Goal: Contribute content: Add original content to the website for others to see

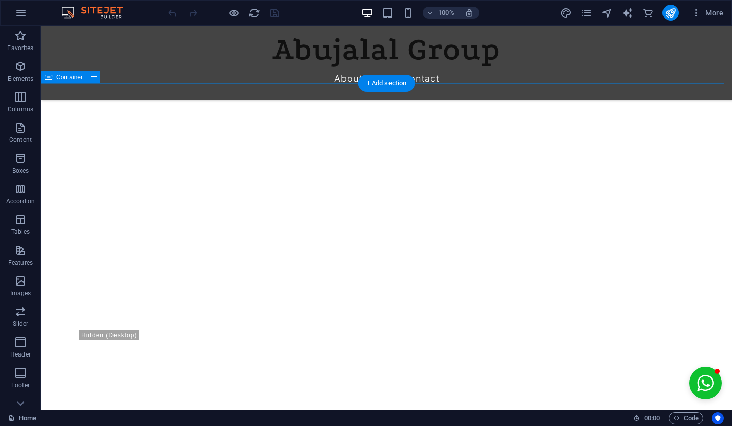
scroll to position [288, 0]
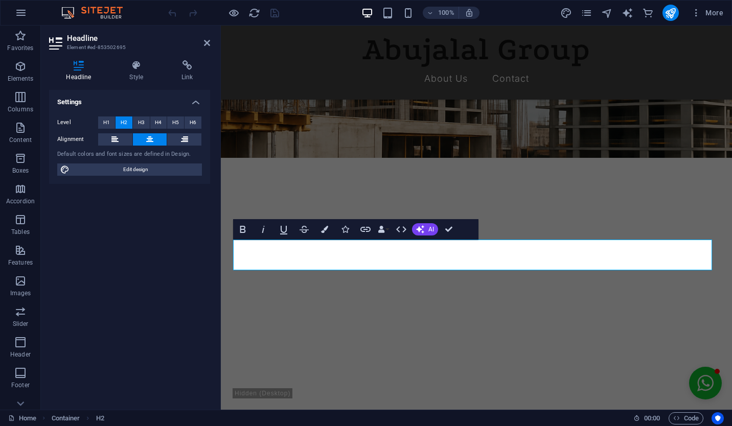
drag, startPoint x: 674, startPoint y: 452, endPoint x: 353, endPoint y: 302, distance: 353.7
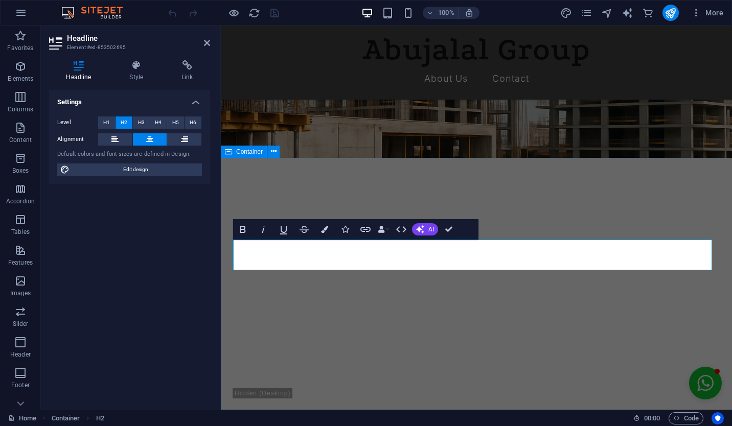
scroll to position [0, 5]
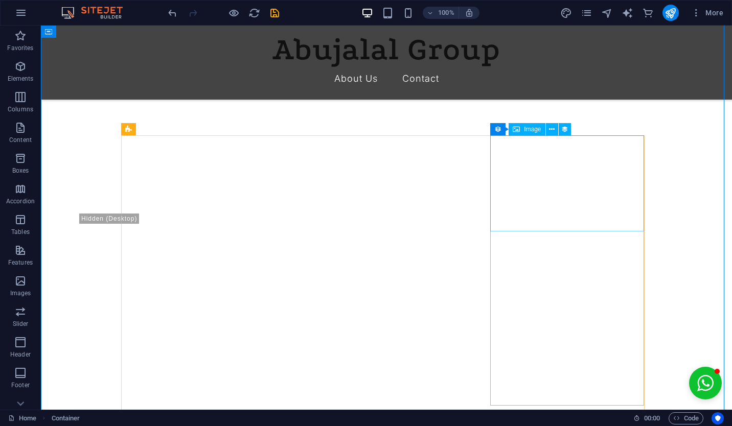
scroll to position [389, 0]
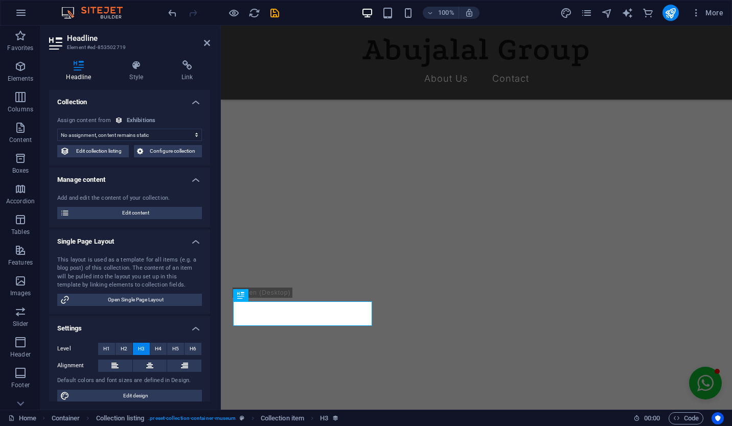
scroll to position [464, 0]
select select "name"
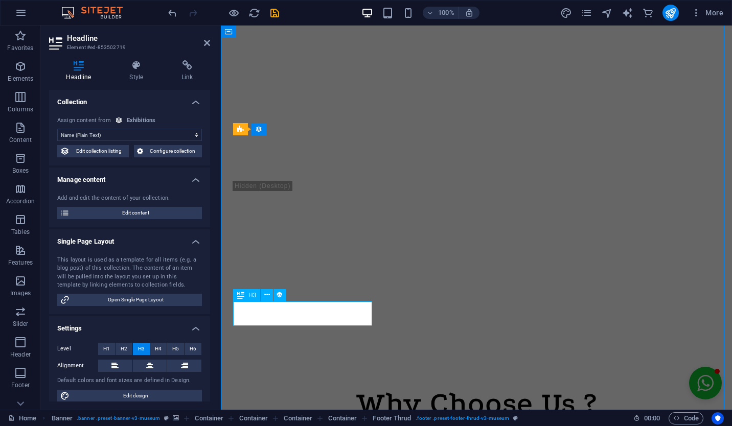
scroll to position [0, 0]
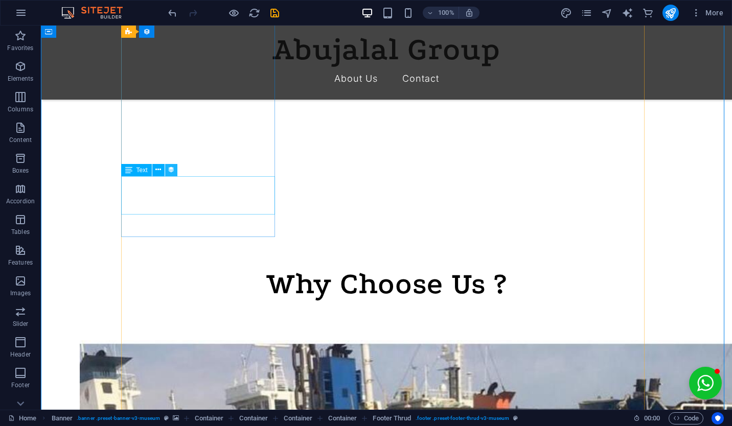
click at [168, 170] on icon at bounding box center [171, 170] width 7 height 11
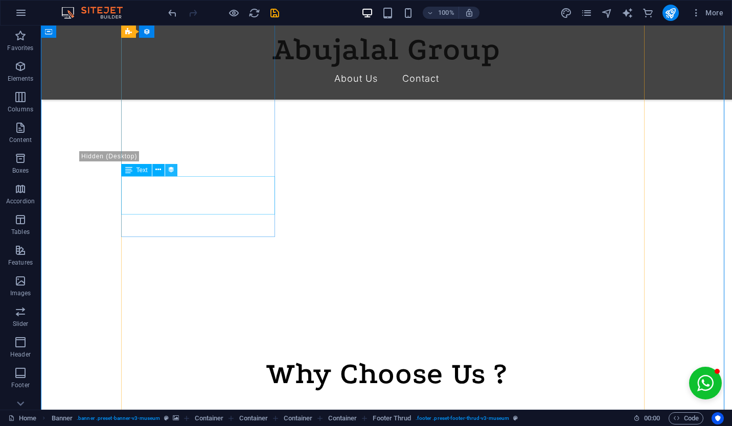
select select "exhibition-intro"
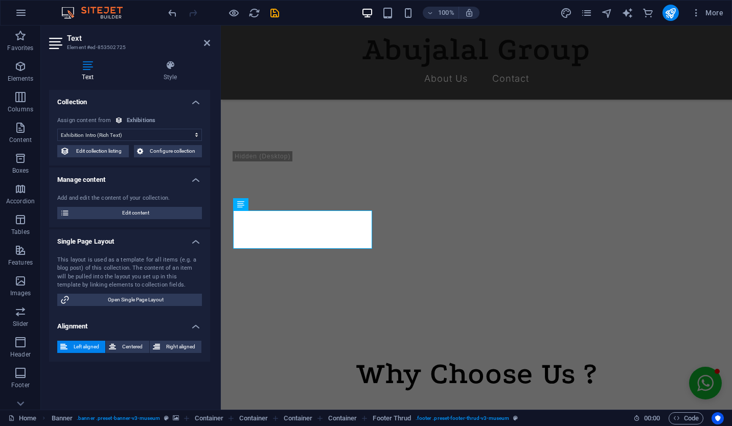
scroll to position [583, 0]
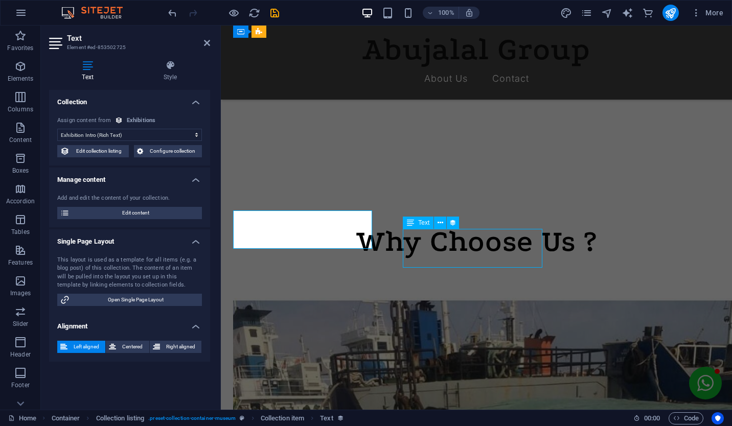
scroll to position [509, 0]
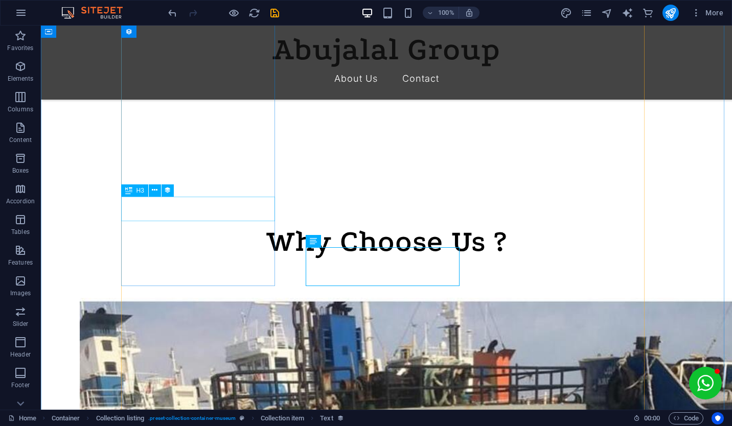
select select "name"
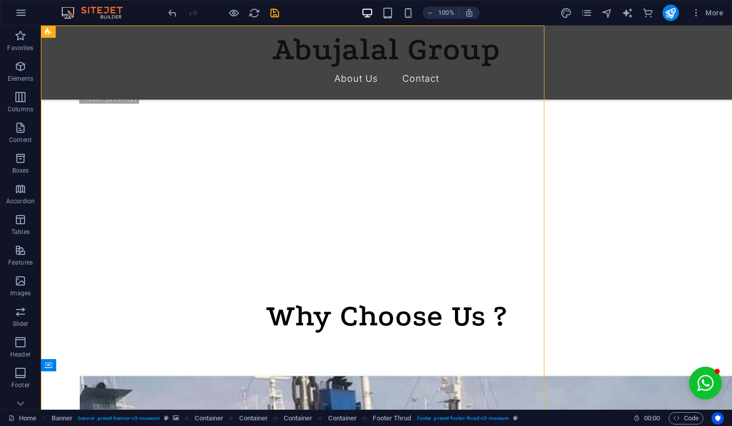
scroll to position [0, 0]
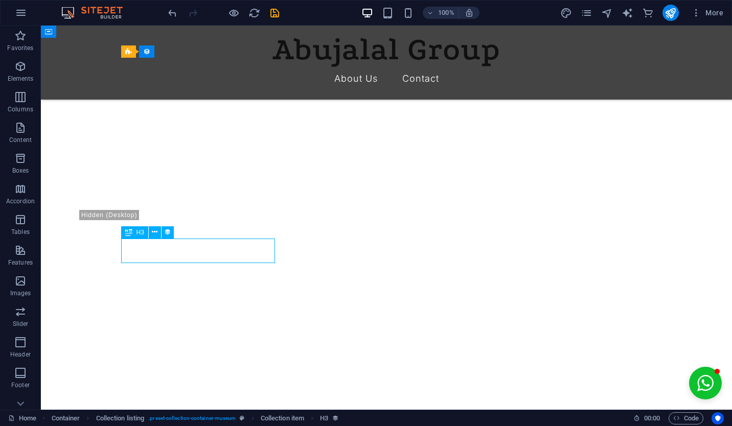
scroll to position [542, 0]
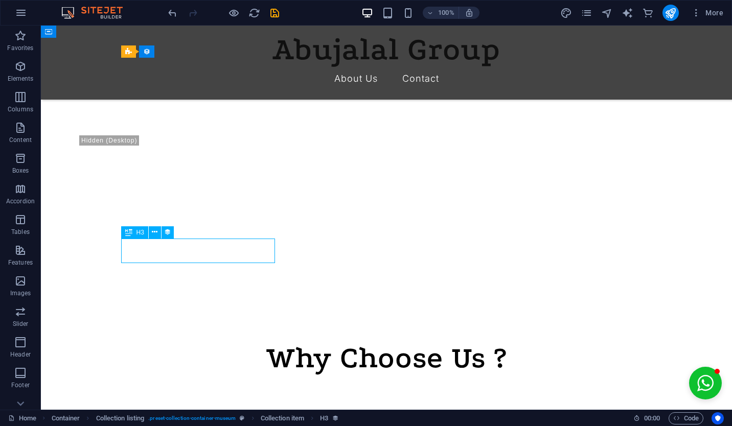
select select "name"
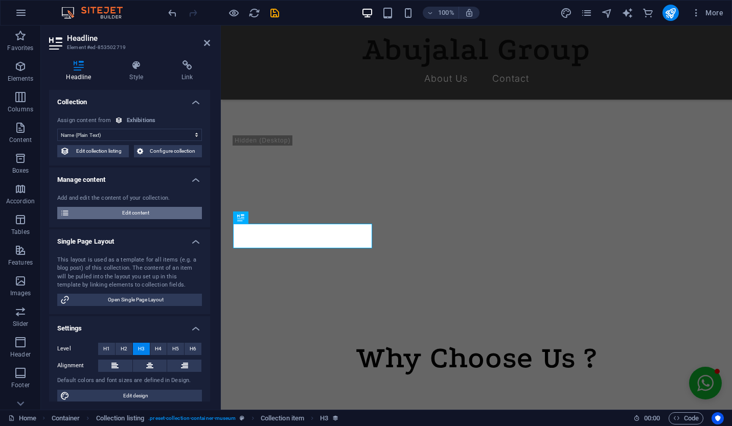
click at [125, 215] on span "Edit content" at bounding box center [136, 213] width 126 height 12
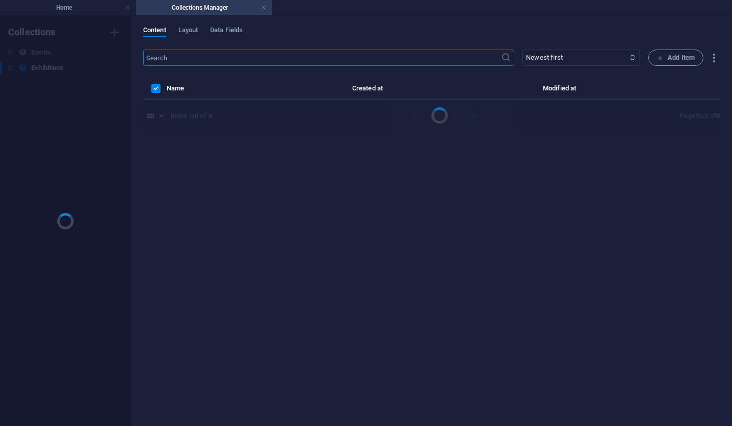
scroll to position [0, 0]
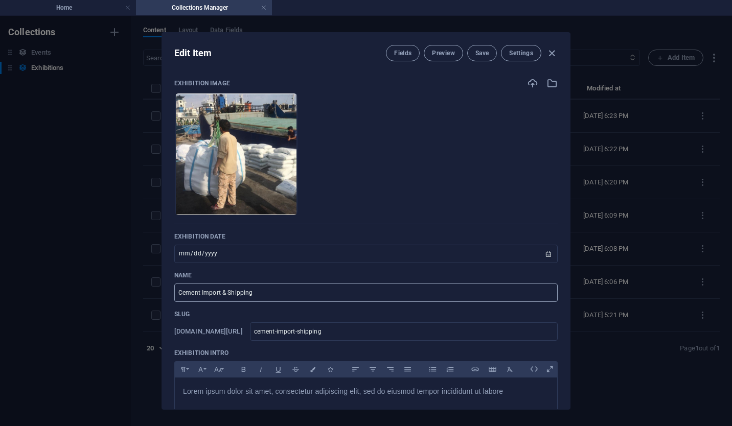
click at [264, 296] on input "Cement Import & Shipping" at bounding box center [366, 293] width 384 height 18
paste input "• Experience & Expertise: Over a decade of proven success in supplying construc…"
type input "• Experience & Expertise: Over a decade of proven success in supplying construc…"
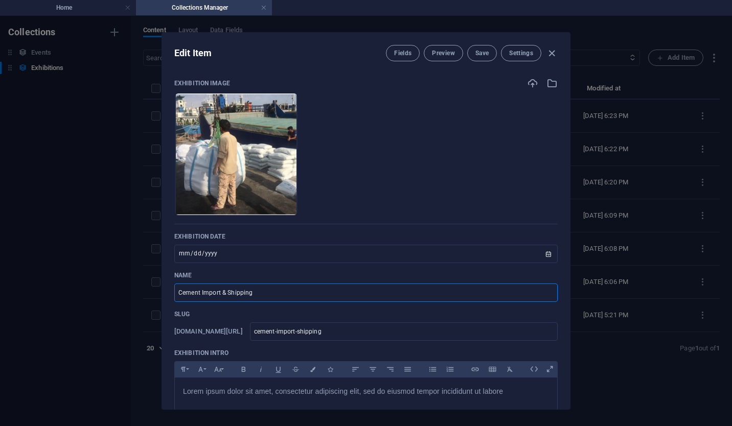
type input "experience-expertise-over-a-decade-of-proven-success-in-supplying-construction-…"
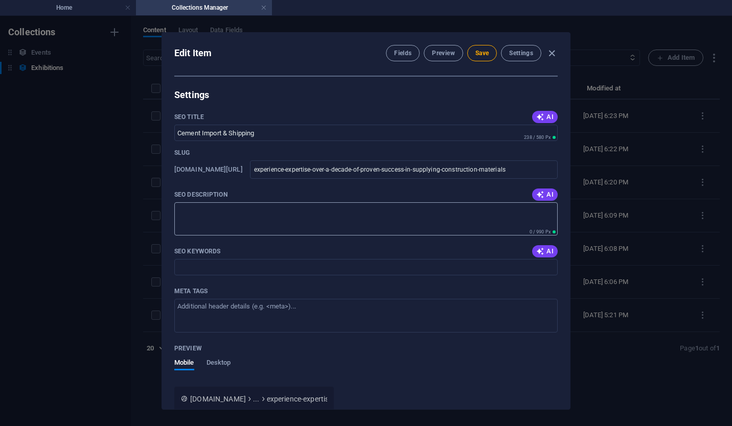
scroll to position [798, 0]
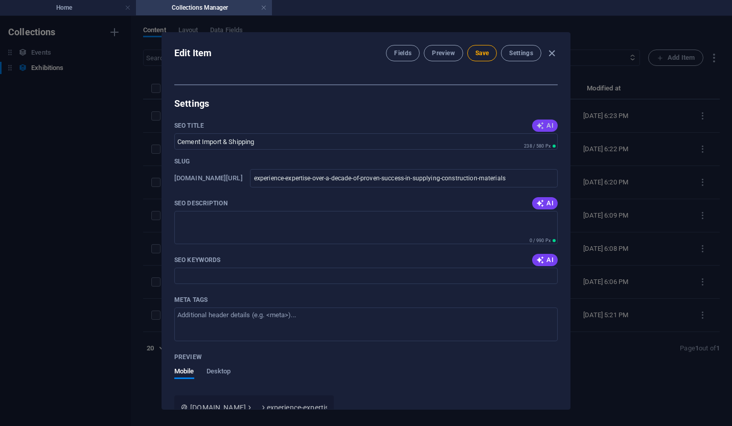
type input "• Experience & Expertise: Over a decade of proven success in supplying construc…"
click at [545, 124] on span "AI" at bounding box center [544, 126] width 17 height 8
type input "Trusted Construction Suppliers"
click at [545, 204] on span "AI" at bounding box center [544, 203] width 17 height 8
type textarea "Discover top-quality construction materials with a decade of expertise. Visit u…"
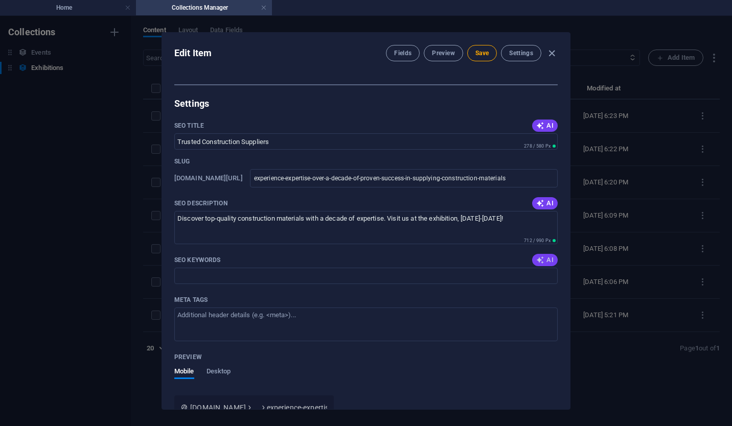
click at [546, 263] on span "AI" at bounding box center [544, 260] width 17 height 8
type input "construction materials, proven success, construction supply, exhibition 2024, i…"
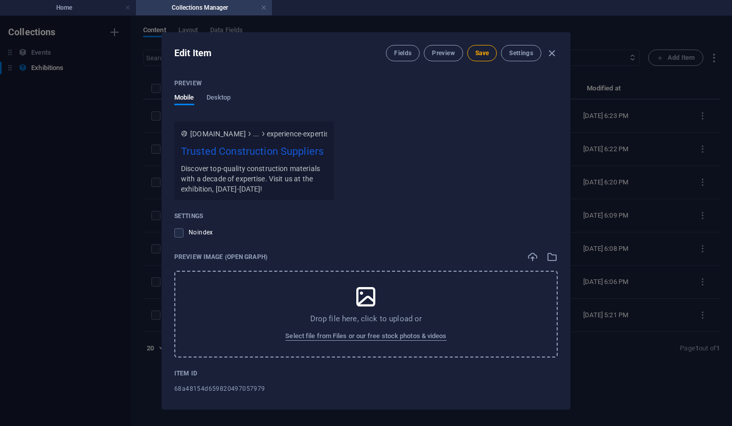
scroll to position [1080, 0]
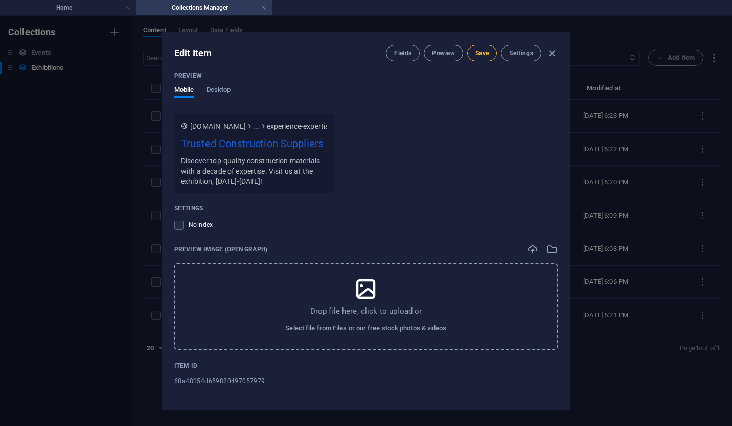
click at [486, 51] on span "Save" at bounding box center [482, 53] width 13 height 8
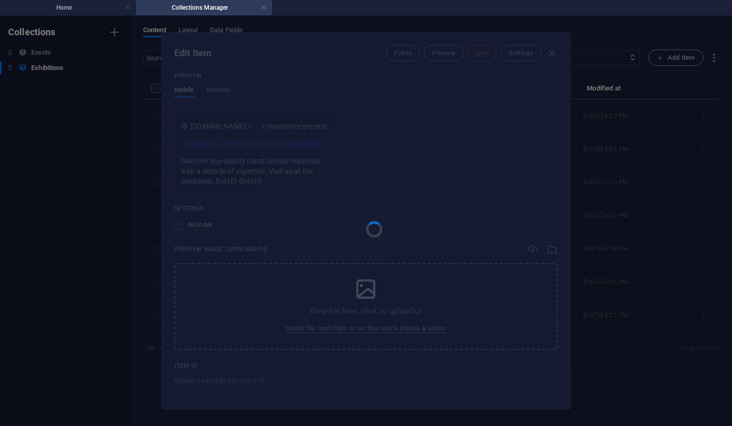
type input "experience-expertise-over-a-decade-of-proven-success-in-supplying-construction-…"
type input "• Experience & Expertise: Over a decade of proven success in supplying construc…"
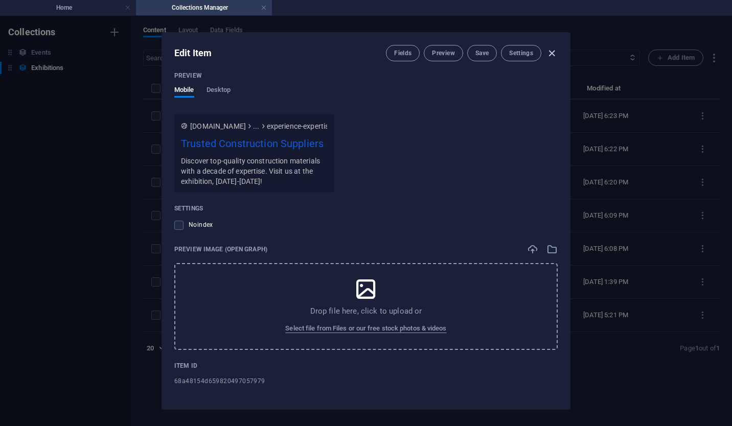
click at [548, 53] on icon "button" at bounding box center [552, 54] width 12 height 12
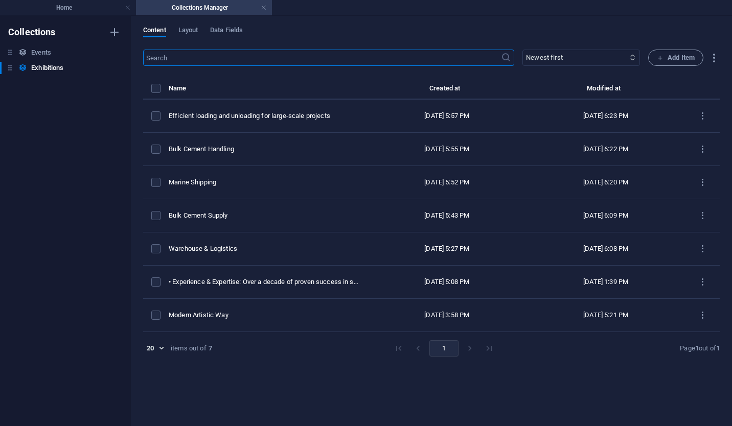
type input "[DATE]"
type input "experience-expertise-over-a-decade-of-proven-success-in-supplying-construction-…"
click at [265, 5] on link at bounding box center [264, 8] width 6 height 10
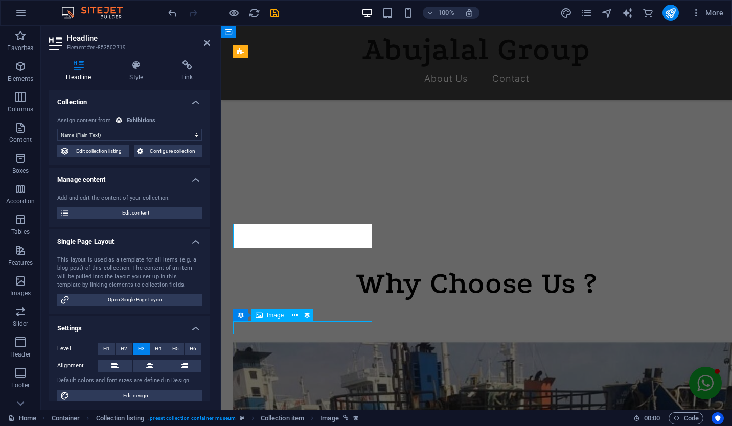
scroll to position [467, 0]
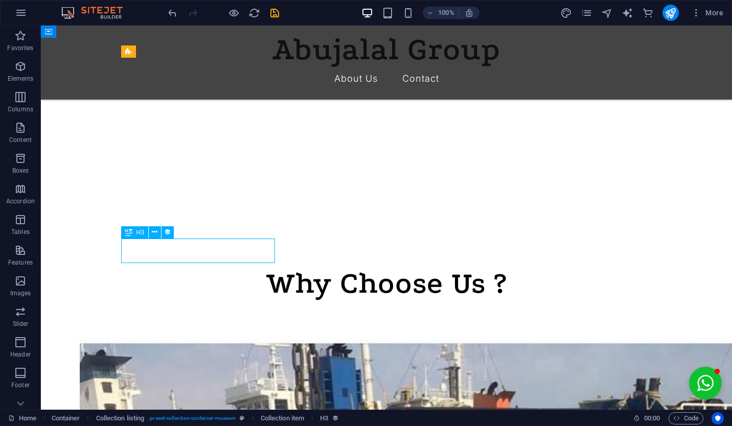
select select "name"
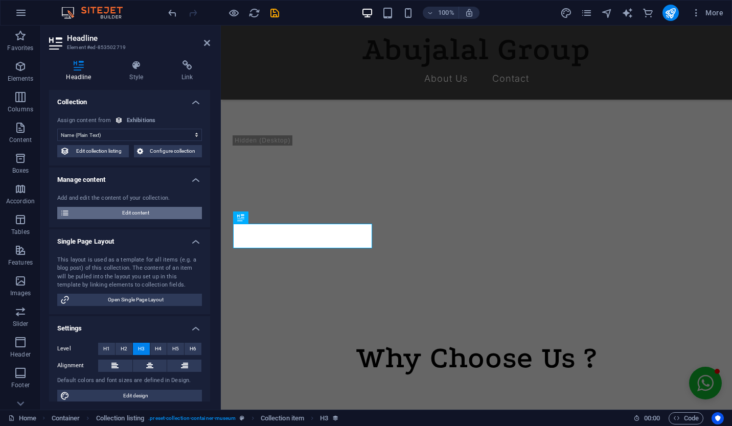
click at [156, 213] on span "Edit content" at bounding box center [136, 213] width 126 height 12
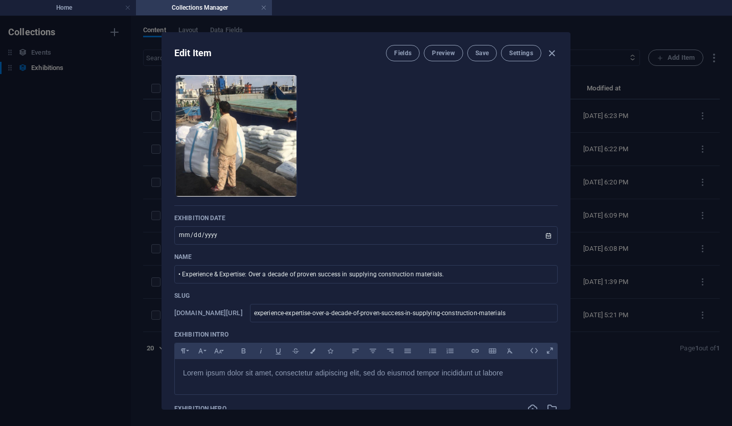
scroll to position [0, 0]
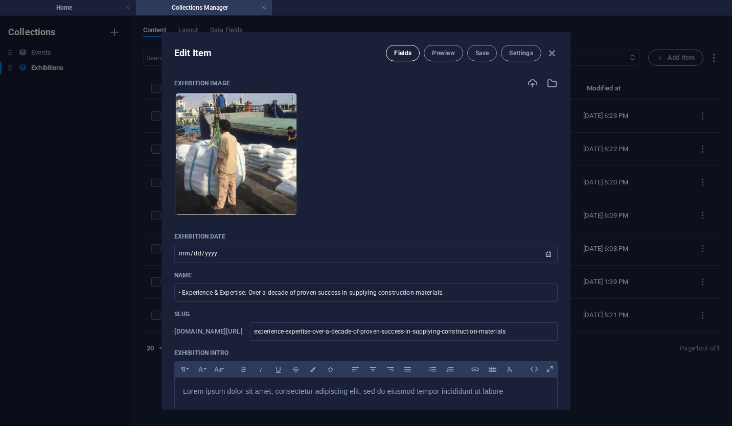
click at [400, 54] on span "Fields" at bounding box center [402, 53] width 17 height 8
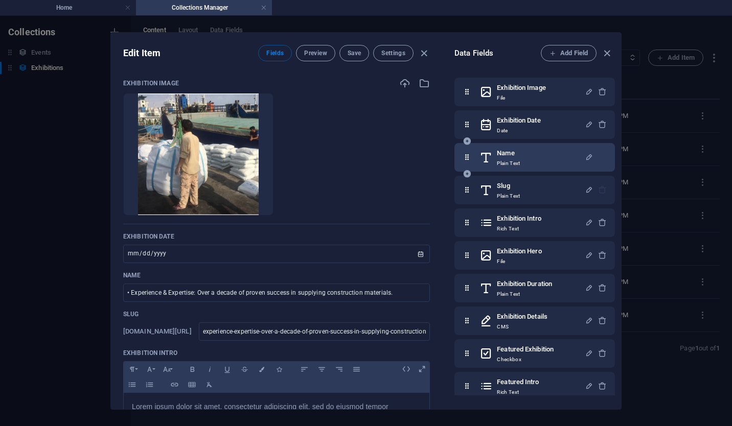
click at [511, 161] on p "Plain Text" at bounding box center [508, 164] width 23 height 8
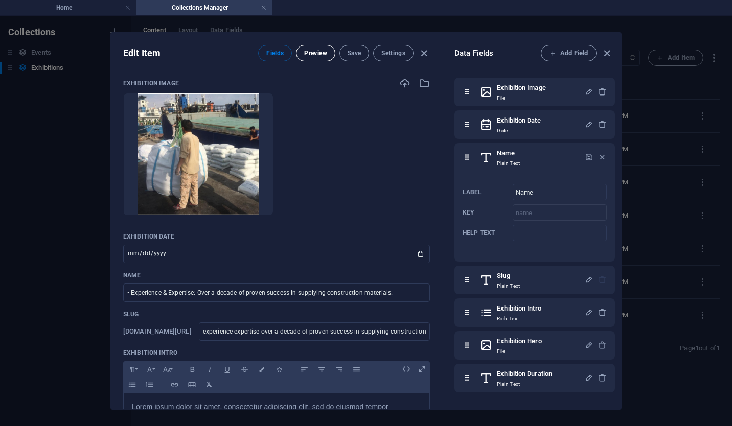
click at [319, 51] on span "Preview" at bounding box center [315, 53] width 23 height 8
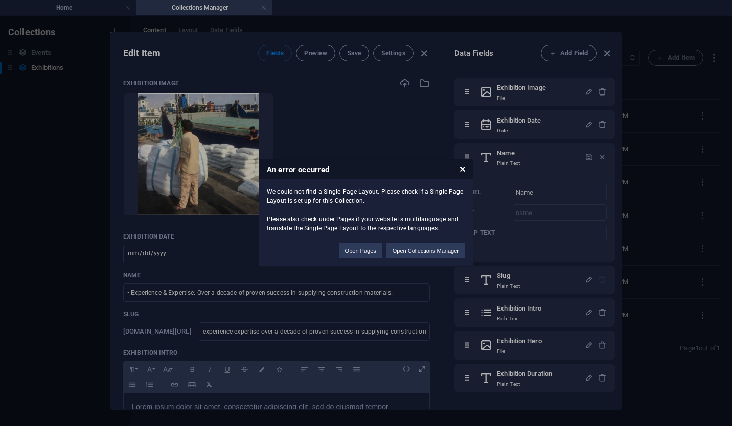
click at [460, 164] on h3 "An error occurred" at bounding box center [366, 169] width 214 height 19
click at [458, 170] on h3 "An error occurred" at bounding box center [366, 169] width 214 height 19
click at [467, 171] on h3 "An error occurred" at bounding box center [366, 169] width 214 height 19
click at [465, 169] on h3 "An error occurred" at bounding box center [366, 169] width 214 height 19
click at [462, 169] on icon at bounding box center [462, 169] width 5 height 7
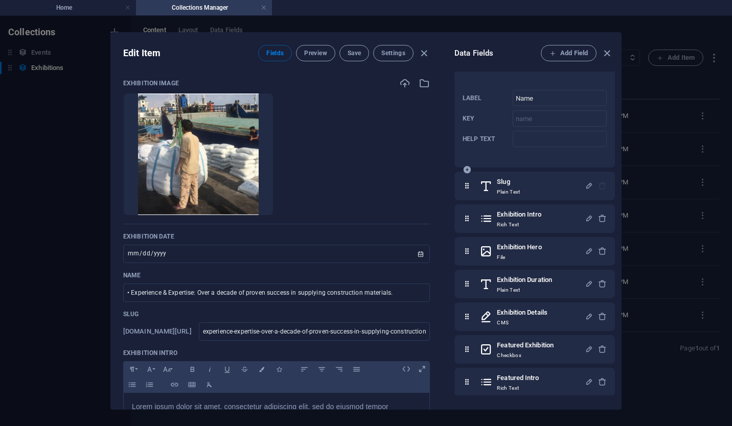
scroll to position [99, 0]
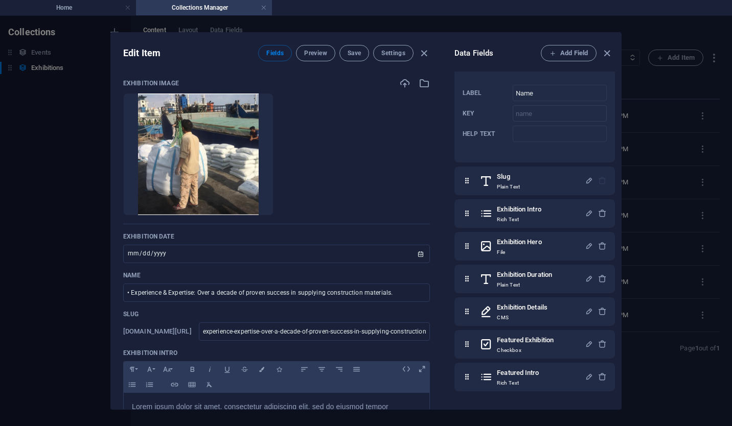
click at [392, 143] on ul "Drop files here to upload them instantly" at bounding box center [276, 154] width 307 height 123
click at [606, 49] on icon "button" at bounding box center [607, 54] width 12 height 12
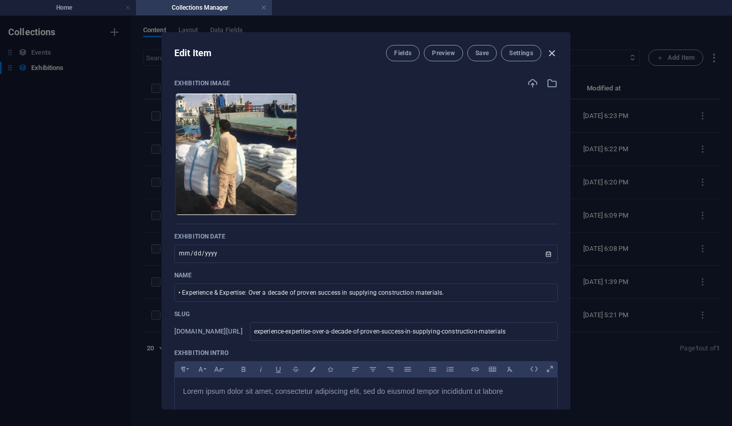
click at [553, 52] on icon "button" at bounding box center [552, 54] width 12 height 12
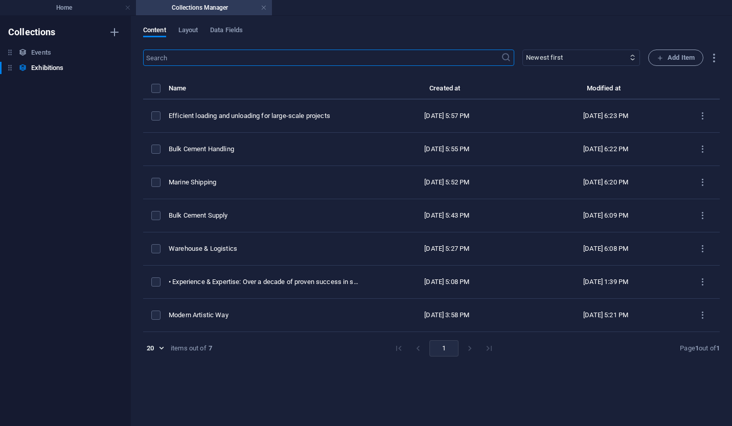
type input "[DATE]"
type input "experience-expertise-over-a-decade-of-proven-success-in-supplying-construction-…"
click at [269, 7] on h4 "Collections Manager" at bounding box center [204, 7] width 136 height 11
click at [264, 5] on link at bounding box center [264, 8] width 6 height 10
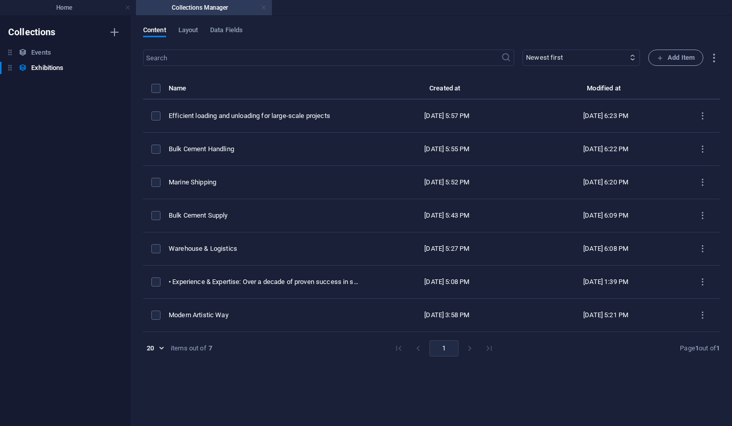
scroll to position [542, 0]
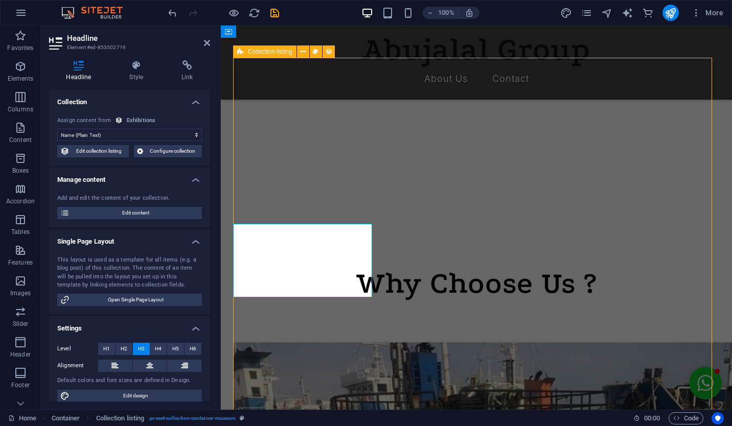
scroll to position [467, 0]
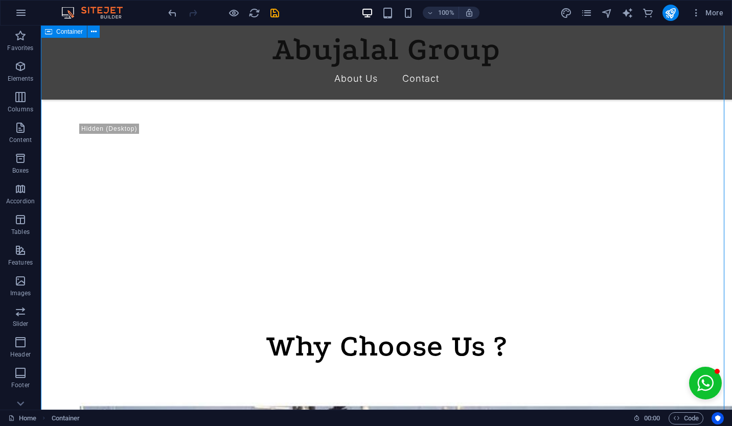
scroll to position [479, 0]
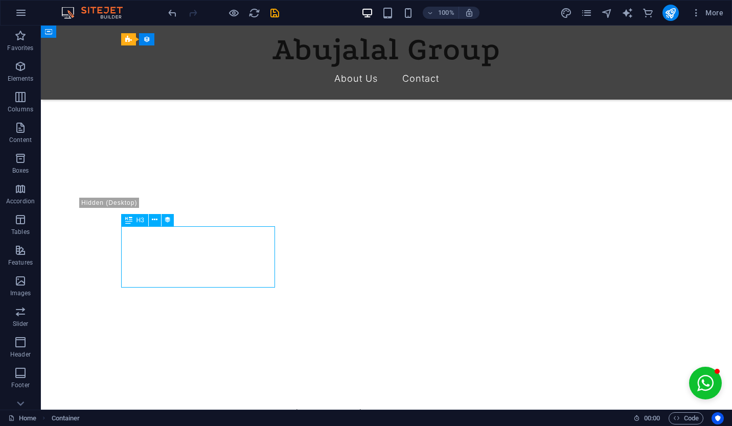
scroll to position [554, 0]
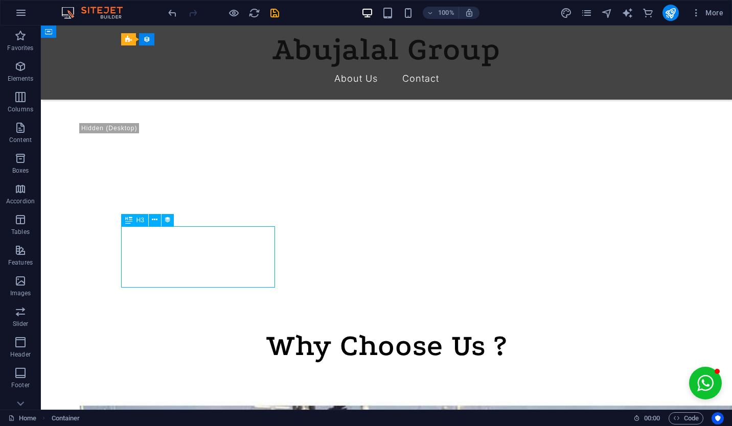
select select "name"
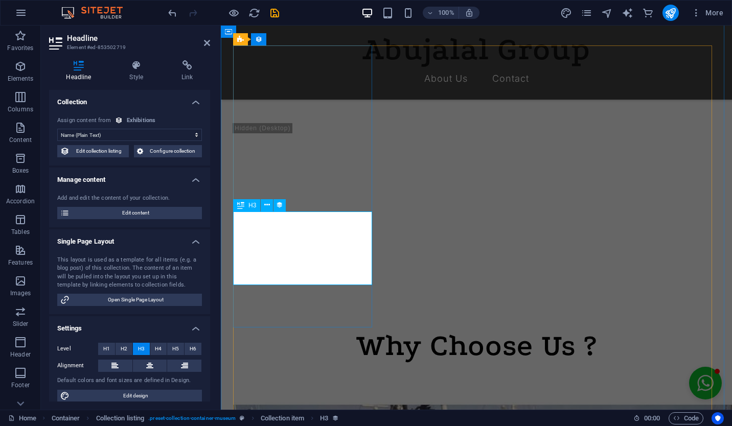
click at [142, 209] on span "Edit content" at bounding box center [136, 213] width 126 height 12
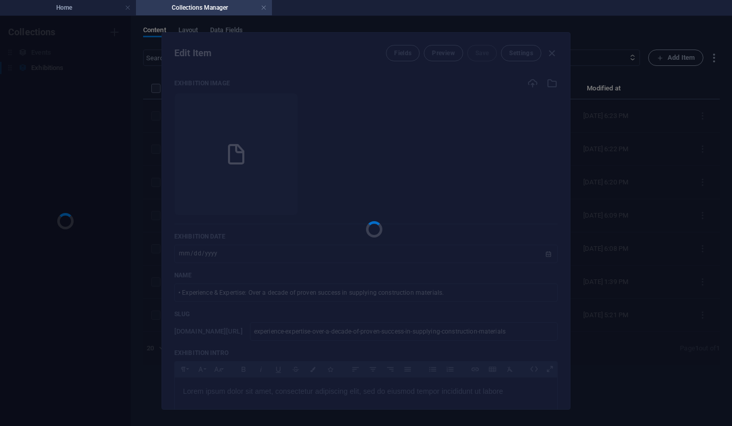
scroll to position [0, 0]
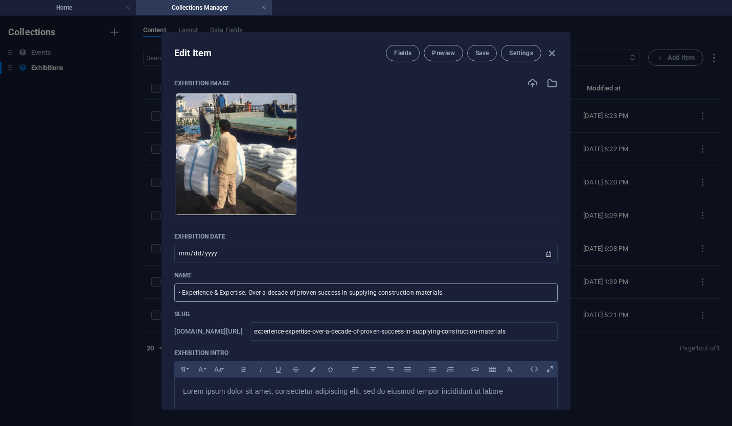
click at [182, 293] on input "• Experience & Expertise: Over a decade of proven success in supplying construc…" at bounding box center [366, 293] width 384 height 18
type input "Experience & Expertise: Over a decade of proven success in supplying constructi…"
click at [478, 49] on span "Save" at bounding box center [482, 53] width 13 height 8
click at [550, 50] on icon "button" at bounding box center [552, 54] width 12 height 12
type input "[DATE]"
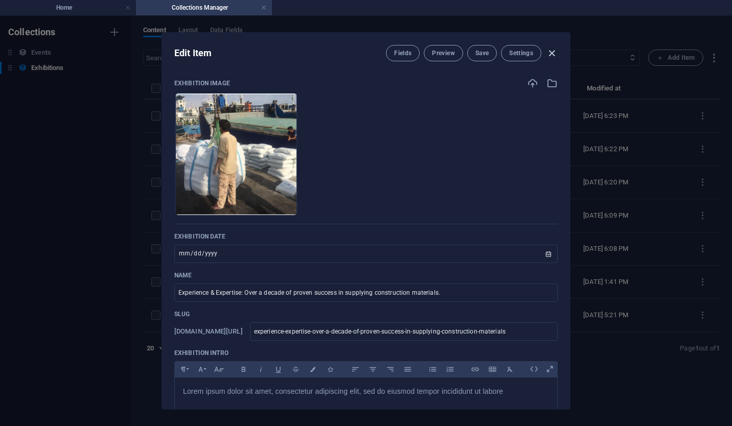
type input "experience-expertise-over-a-decade-of-proven-success-in-supplying-construction-…"
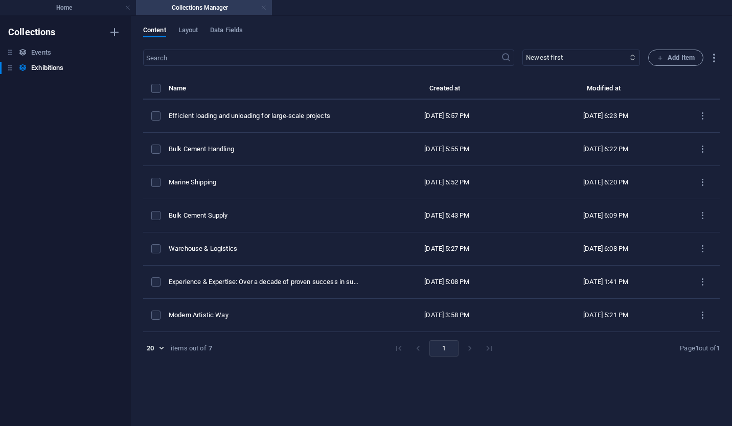
click at [264, 8] on link at bounding box center [264, 8] width 6 height 10
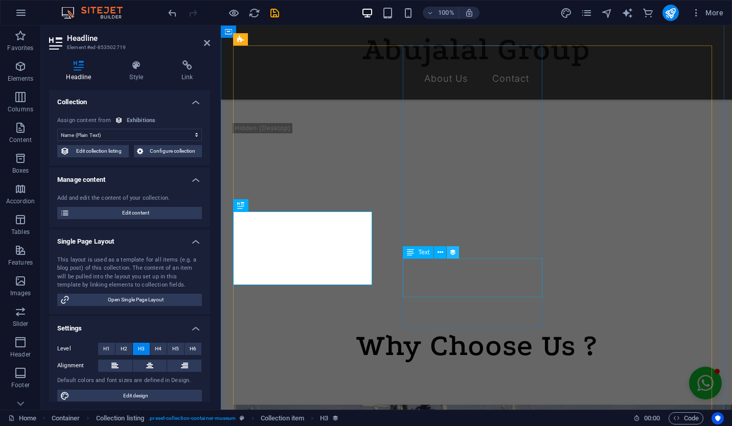
click at [458, 254] on button at bounding box center [453, 252] width 12 height 12
select select "exhibition-intro"
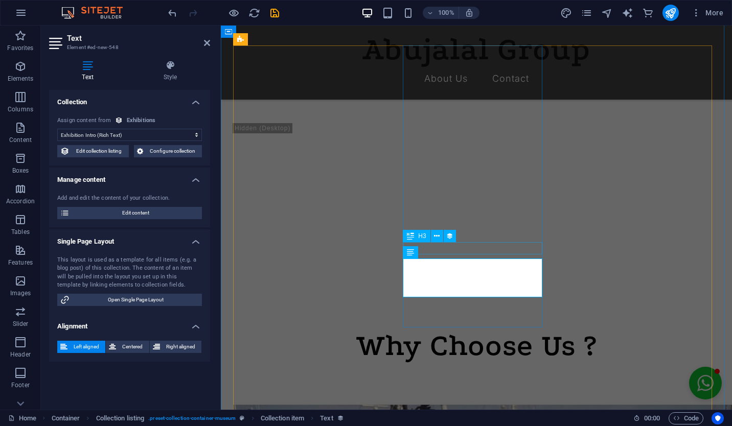
select select "name"
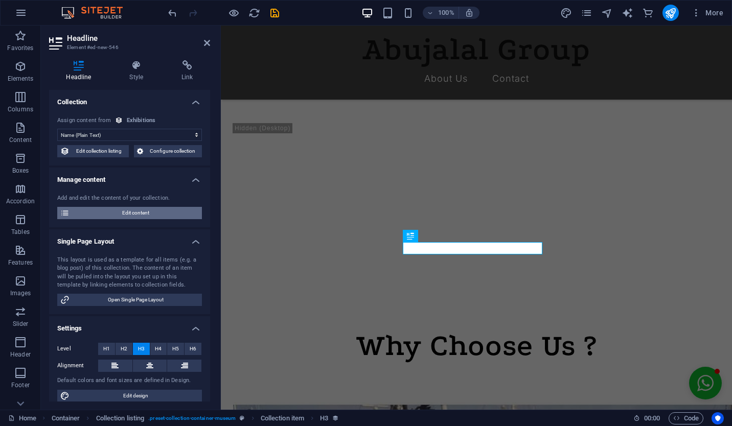
click at [122, 212] on span "Edit content" at bounding box center [136, 213] width 126 height 12
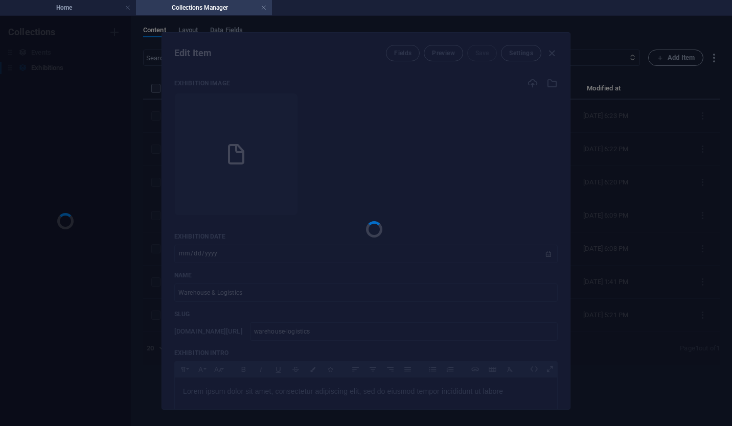
scroll to position [0, 0]
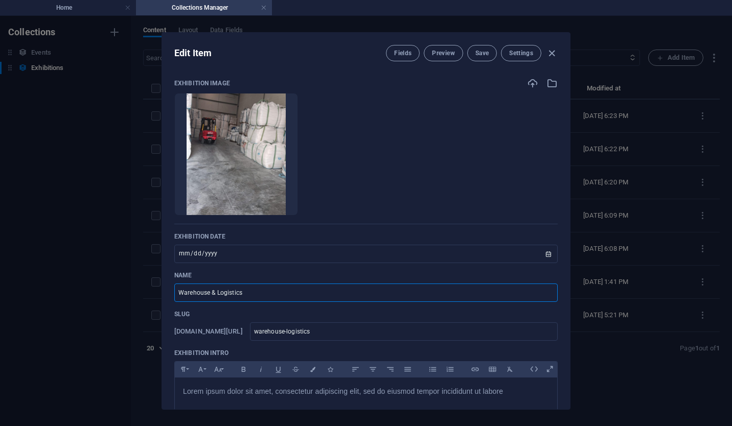
click at [252, 294] on input "Warehouse & Logistics" at bounding box center [366, 293] width 384 height 18
paste input "Quality Assurance: Products sourced and delivered with strict quality control s…"
type input "Quality Assurance: Products sourced and delivered with strict quality control s…"
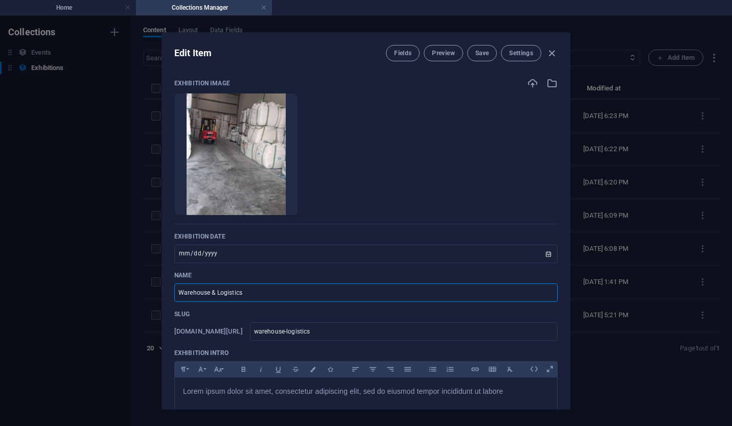
type input "quality-assurance-products-sourced-and-delivered-with-strict-quality-control-st…"
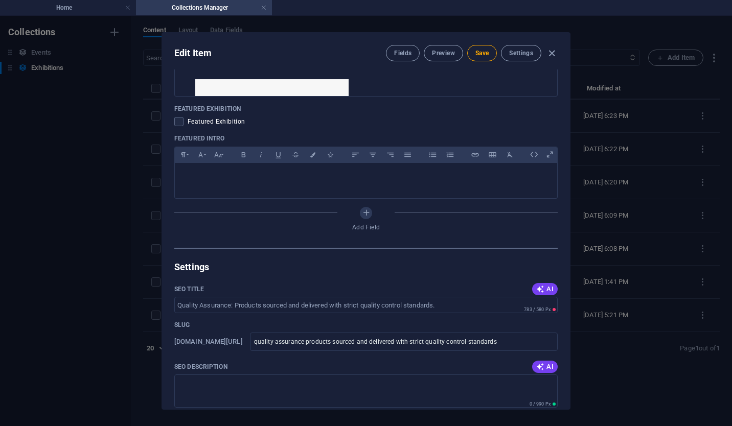
scroll to position [635, 0]
type input "Quality Assurance: Products sourced and delivered with strict quality control s…"
click at [536, 284] on button "AI" at bounding box center [545, 289] width 26 height 12
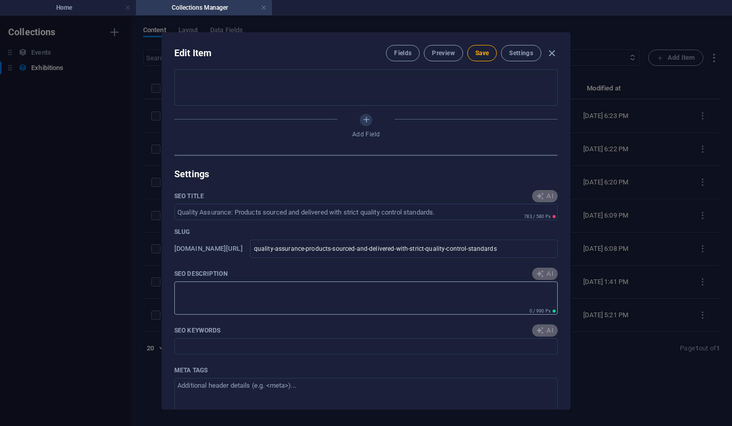
type input "Top Quality Assurance Standards"
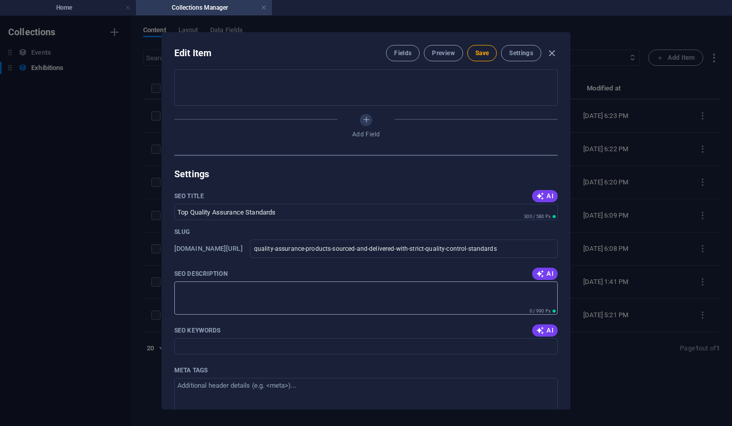
scroll to position [759, 0]
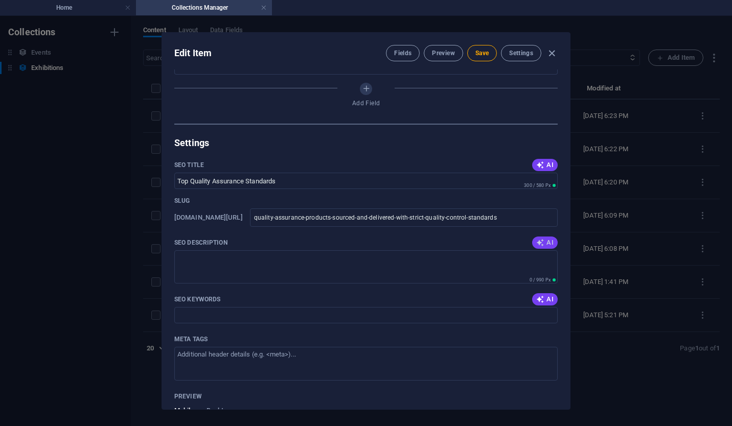
click at [541, 246] on icon "button" at bounding box center [540, 243] width 8 height 8
type textarea "Discover top-quality products with rigorous quality control standards. Visit ou…"
click at [546, 301] on span "AI" at bounding box center [544, 300] width 17 height 8
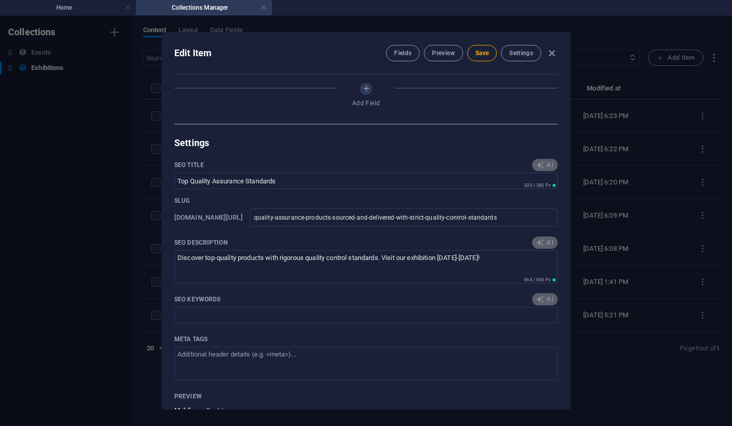
type input "Quality Assurance, Quality Control Standards, Sourced Products, Delivered Produ…"
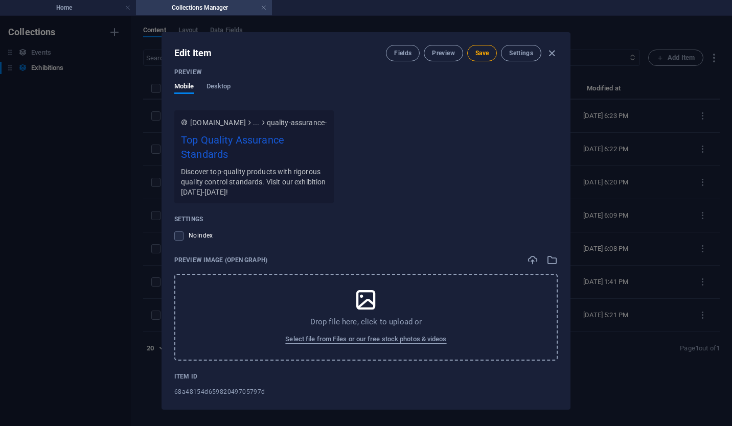
scroll to position [1094, 0]
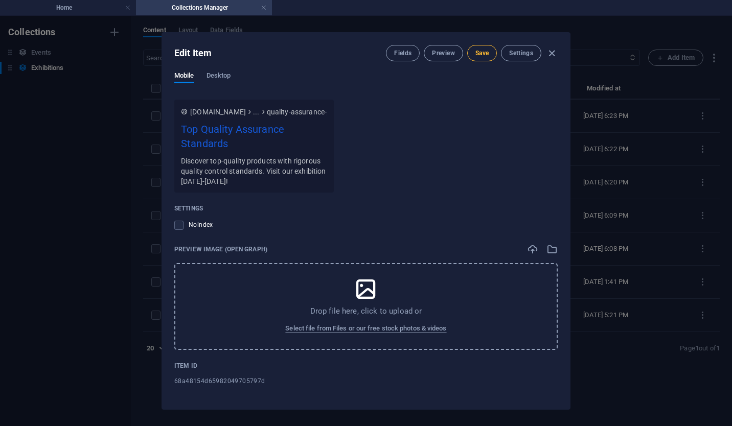
click at [482, 57] on span "Save" at bounding box center [482, 53] width 13 height 8
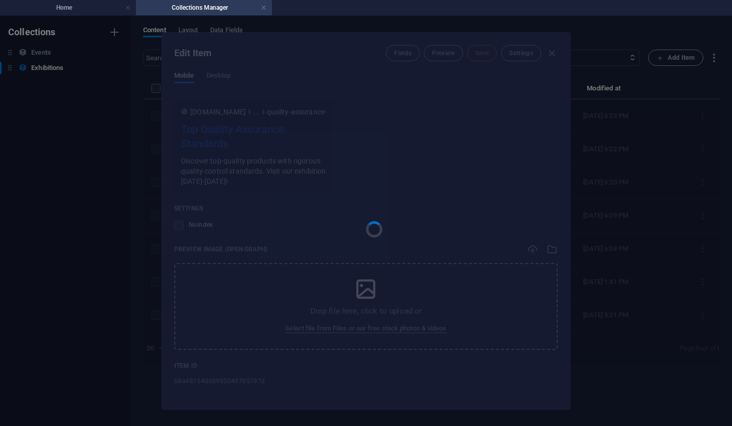
type input "quality-assurance-products-sourced-and-delivered-with-strict-quality-control-st…"
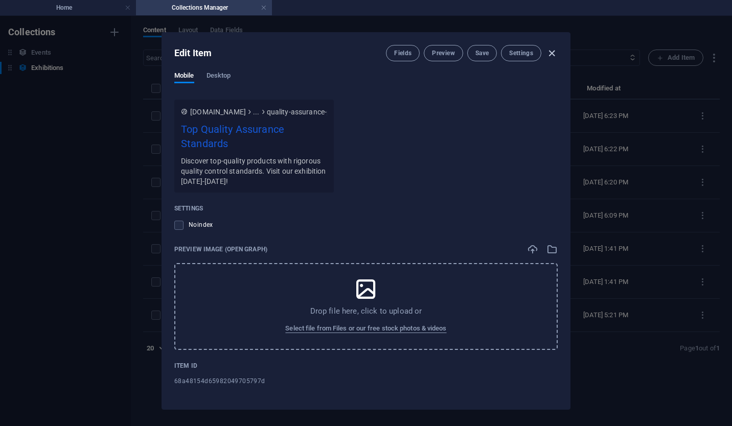
click at [554, 57] on icon "button" at bounding box center [552, 54] width 12 height 12
type input "[DATE]"
type input "quality-assurance-products-sourced-and-delivered-with-strict-quality-control-st…"
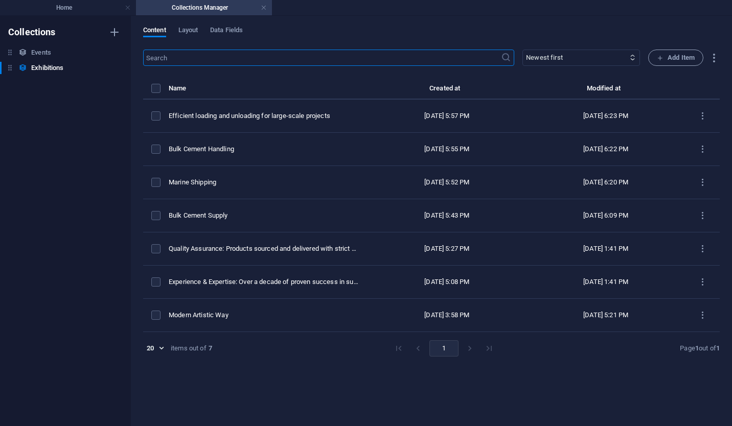
scroll to position [897, 0]
click at [267, 8] on h4 "Collections Manager" at bounding box center [204, 7] width 136 height 11
click at [262, 7] on link at bounding box center [264, 8] width 6 height 10
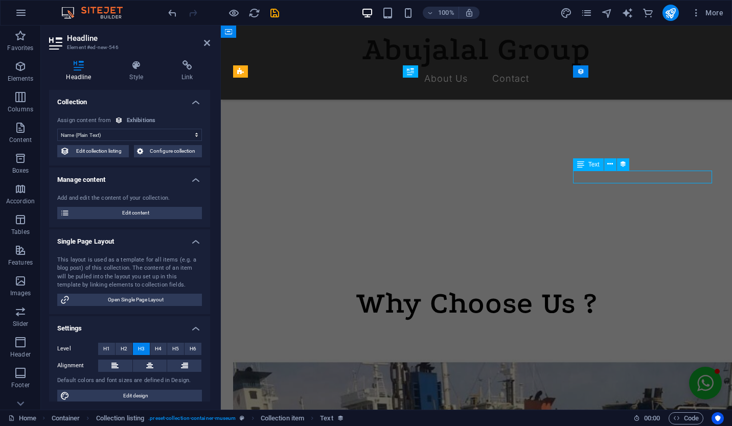
scroll to position [447, 0]
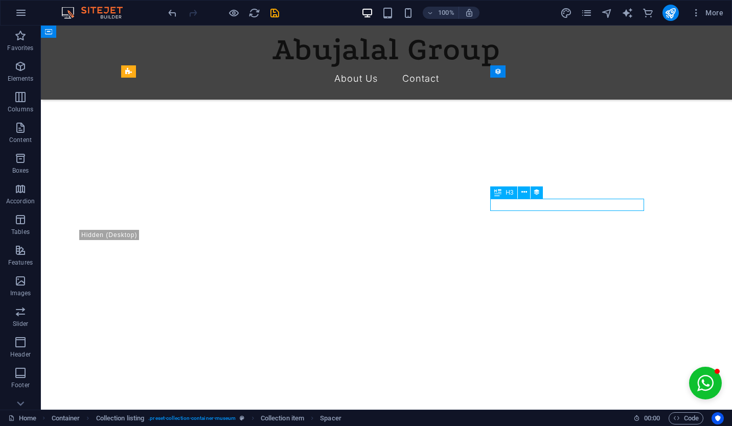
select select "name"
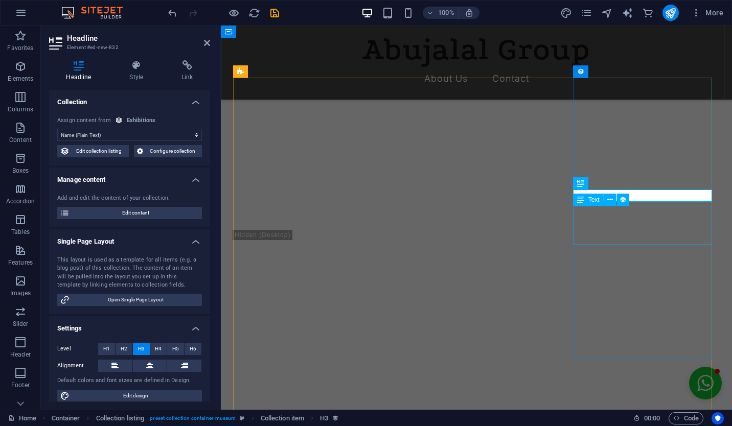
scroll to position [522, 0]
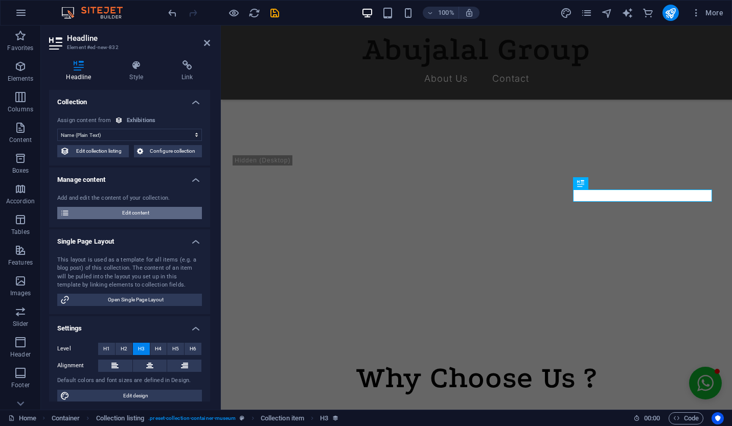
click at [125, 214] on span "Edit content" at bounding box center [136, 213] width 126 height 12
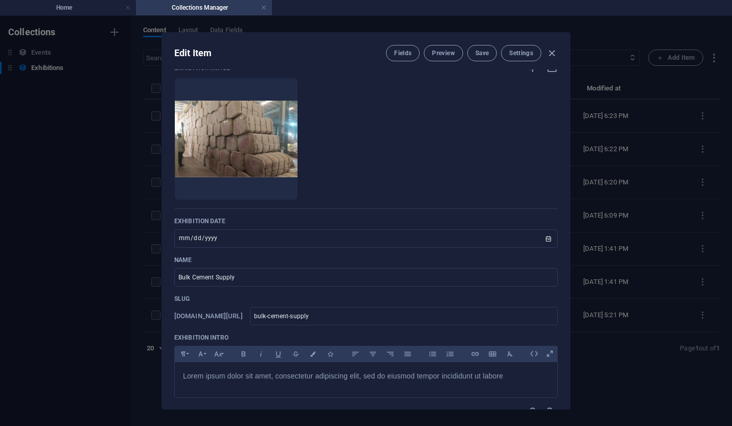
scroll to position [0, 0]
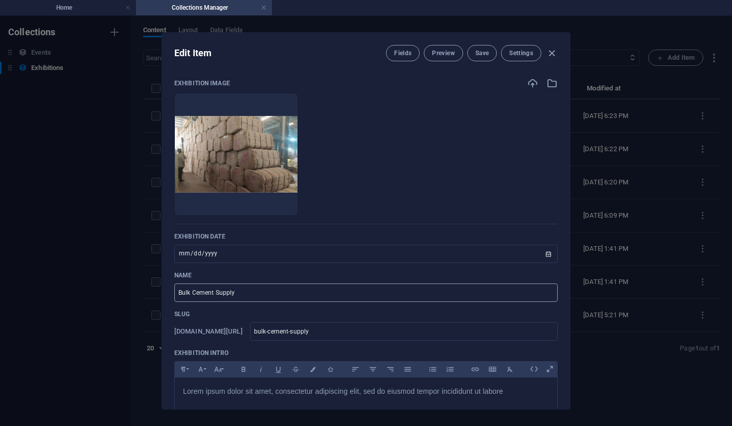
click at [258, 295] on input "Bulk Cement Supply" at bounding box center [366, 293] width 384 height 18
paste input "Comprehensive Range: From bulk supply to bagged materials, tailored to every pr…"
type input "Comprehensive Range: From bulk supply to bagged materials, tailored to every pr…"
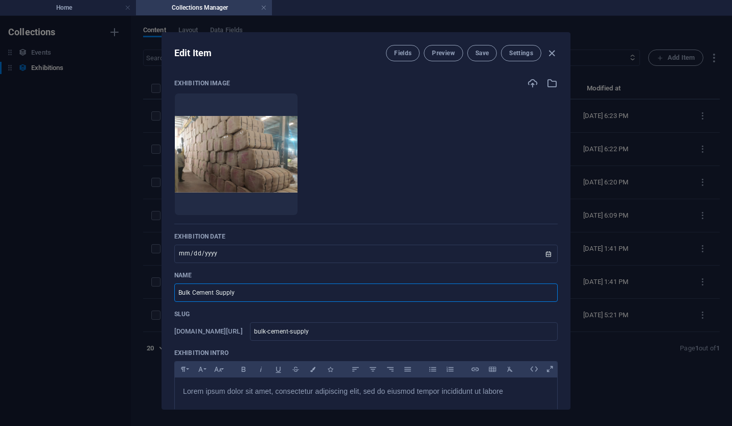
type input "comprehensive-range-from-bulk-supply-to-bagged-materials-tailored-to-every-proj…"
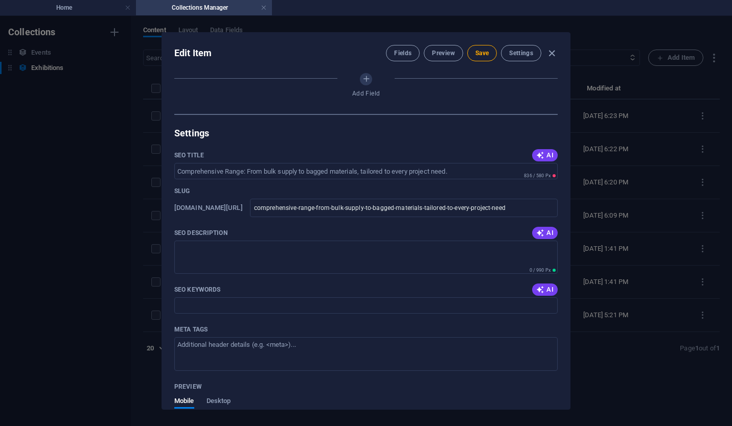
scroll to position [769, 0]
type input "Comprehensive Range: From bulk supply to bagged materials, tailored to every pr…"
click at [539, 154] on icon "button" at bounding box center [540, 155] width 8 height 8
type input "Tailored Material Solutions"
click at [541, 232] on icon "button" at bounding box center [540, 233] width 8 height 8
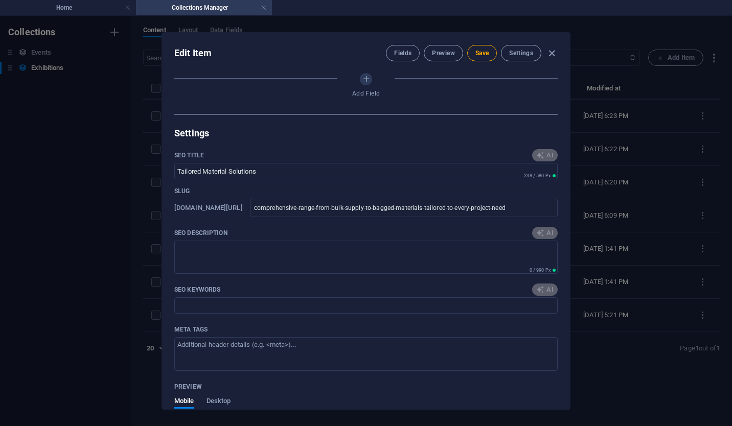
type textarea "Explore our comprehensive range of bulk and bagged materials tailored to meet e…"
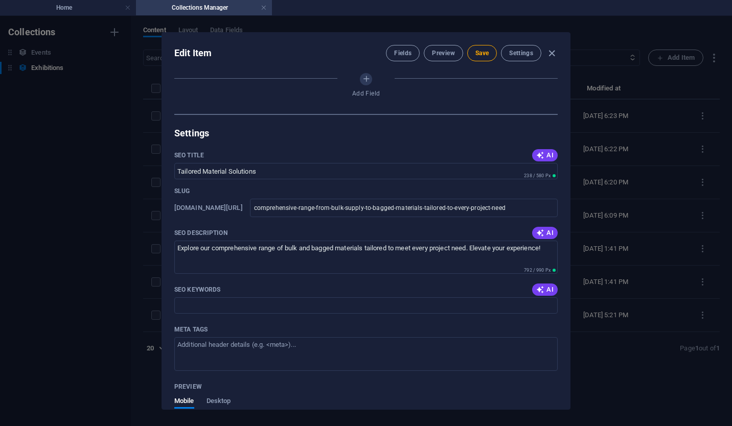
click at [545, 290] on span "AI" at bounding box center [544, 290] width 17 height 8
type input "bulk supply materials, bagged materials, project needs, comprehensive range, ta…"
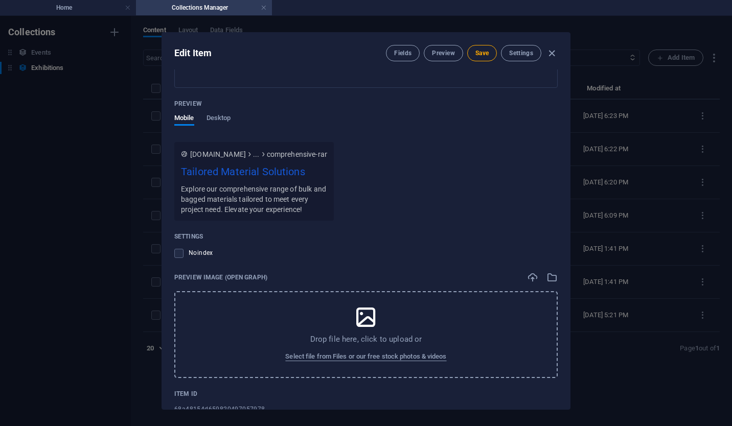
scroll to position [1080, 0]
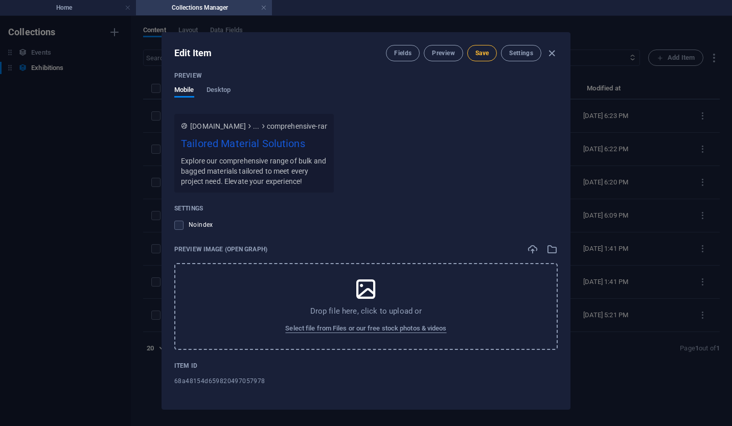
click at [482, 57] on span "Save" at bounding box center [482, 53] width 13 height 8
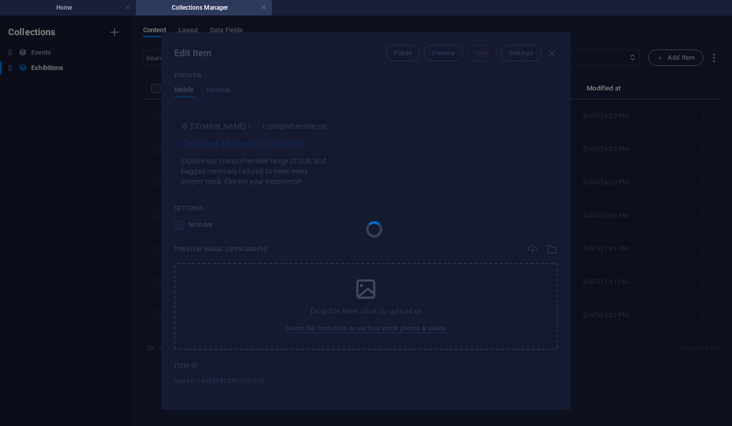
type input "comprehensive-range-from-bulk-supply-to-bagged-materials-tailored-to-every-proj…"
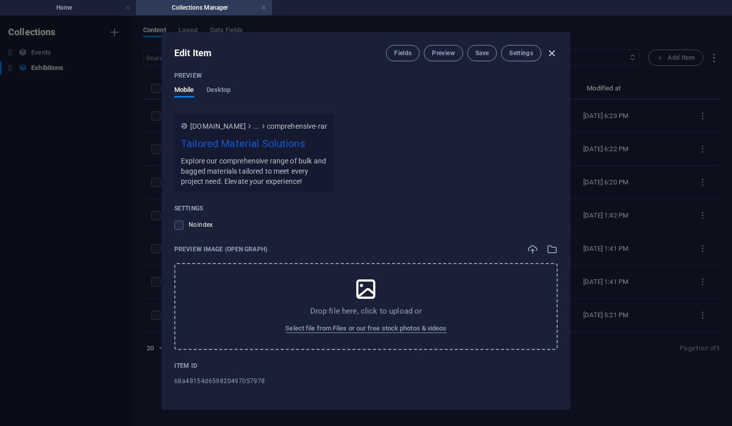
click at [551, 55] on icon "button" at bounding box center [552, 54] width 12 height 12
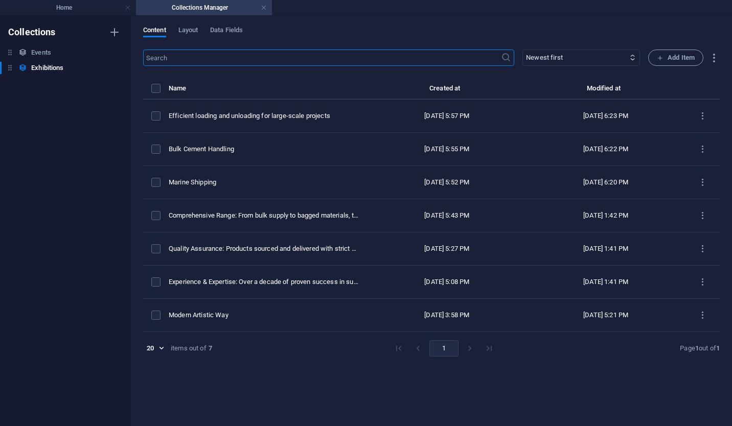
type input "[DATE]"
type input "comprehensive-range-from-bulk-supply-to-bagged-materials-tailored-to-every-proj…"
click at [264, 6] on link at bounding box center [264, 8] width 6 height 10
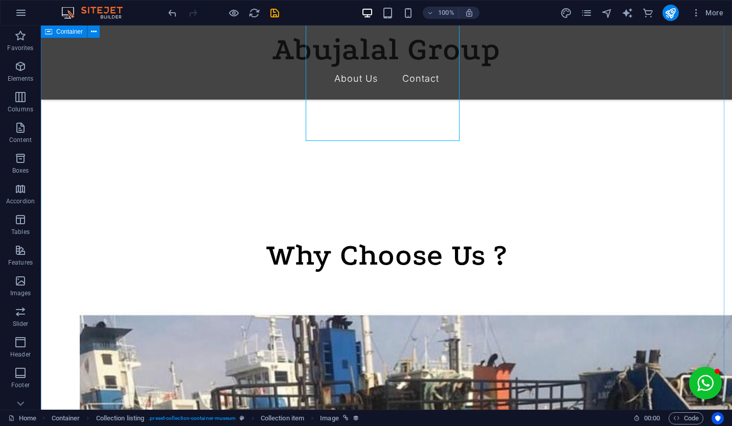
scroll to position [576, 0]
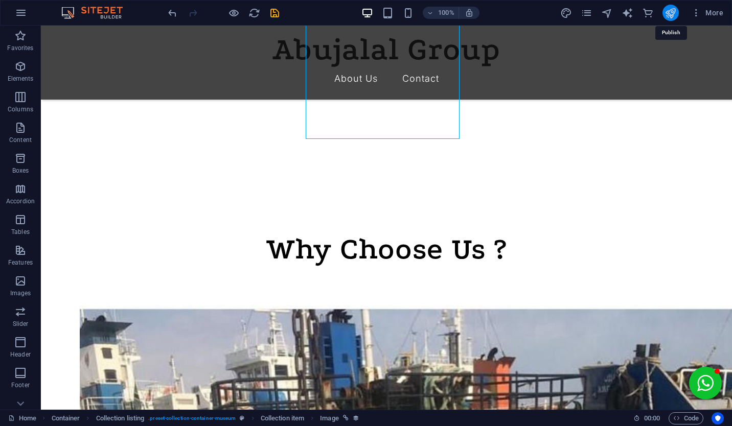
click at [669, 9] on icon "publish" at bounding box center [671, 13] width 12 height 12
